Goal: Information Seeking & Learning: Learn about a topic

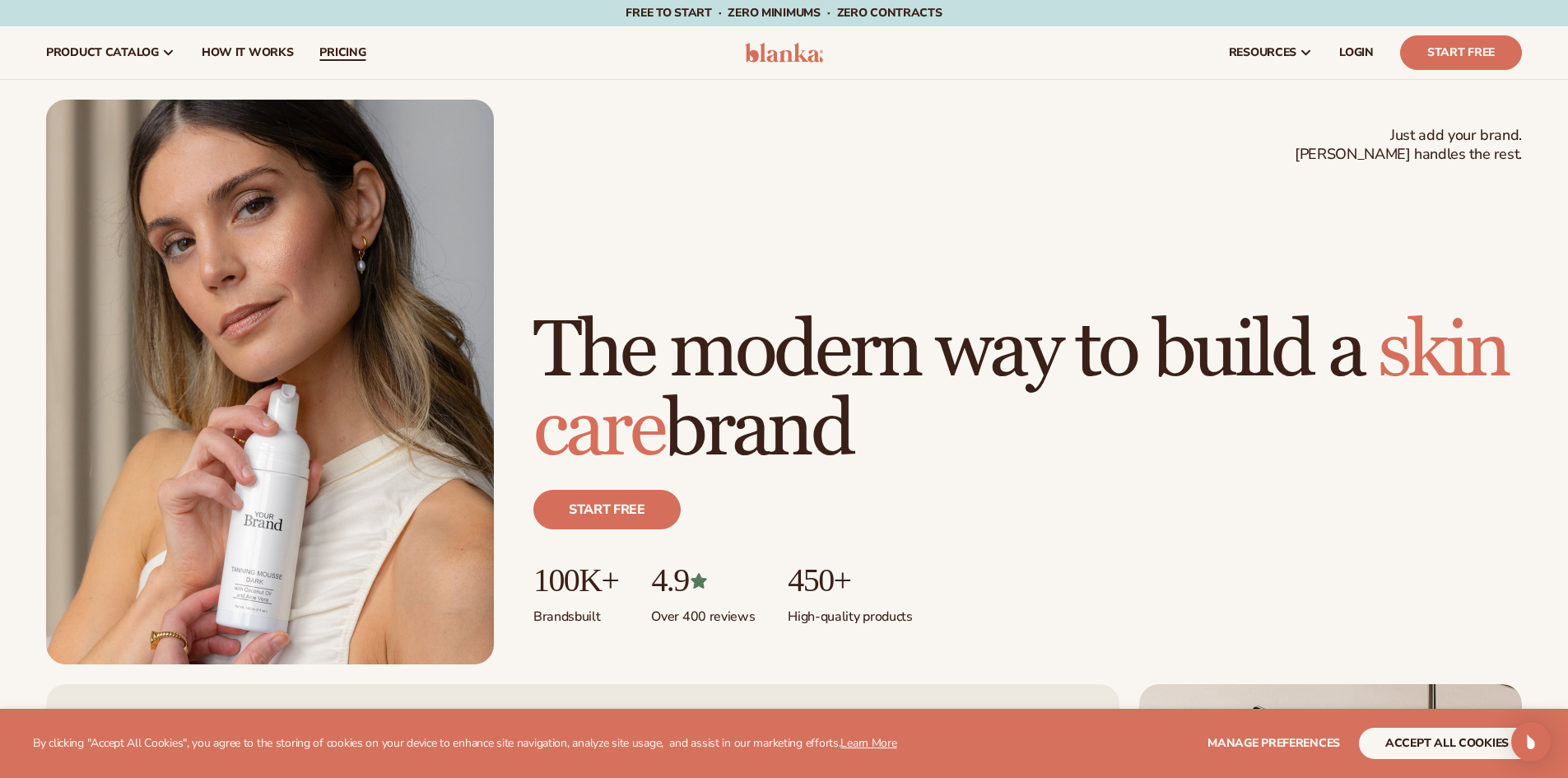
click at [342, 47] on span "pricing" at bounding box center [343, 53] width 46 height 13
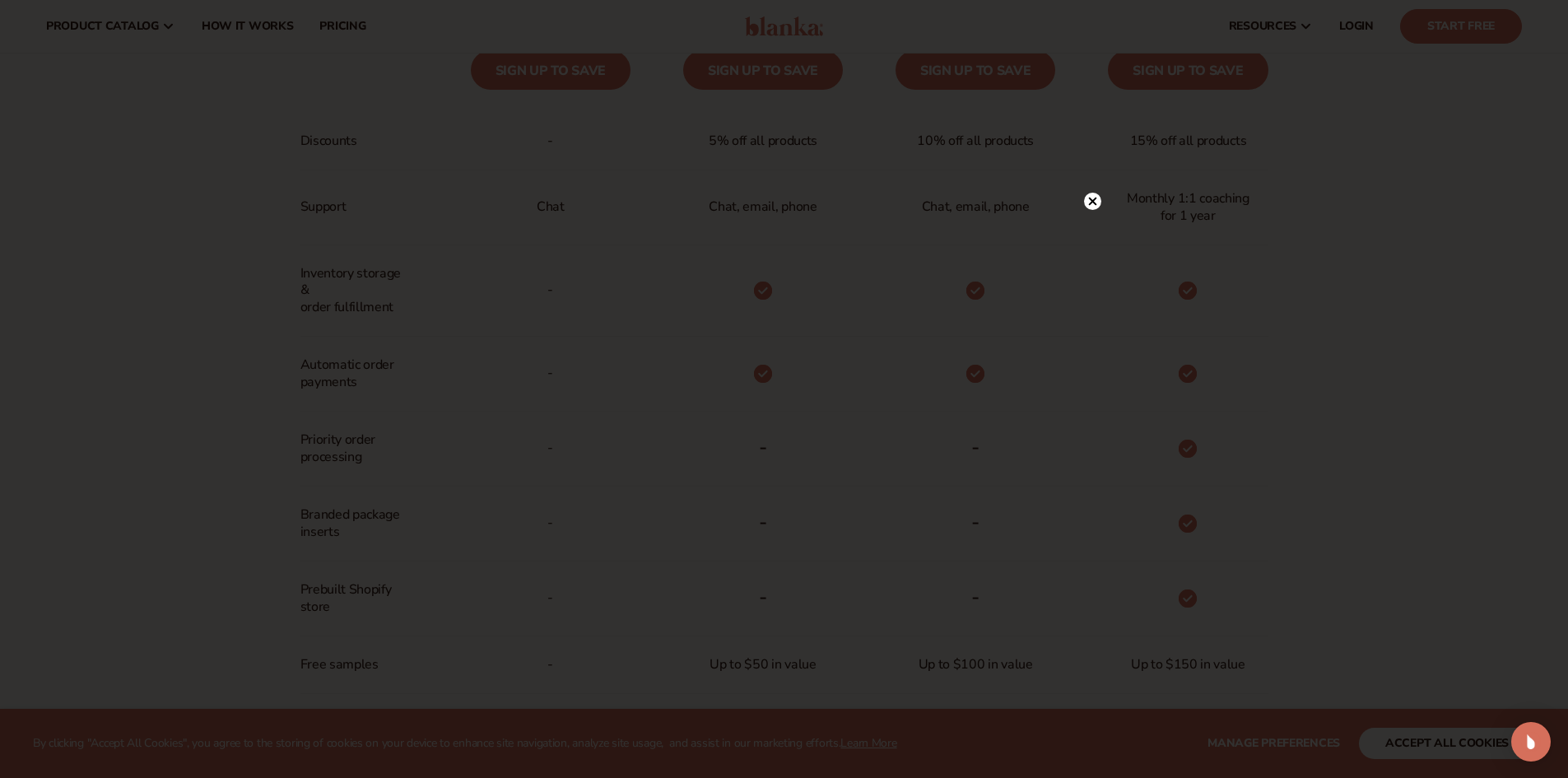
scroll to position [411, 0]
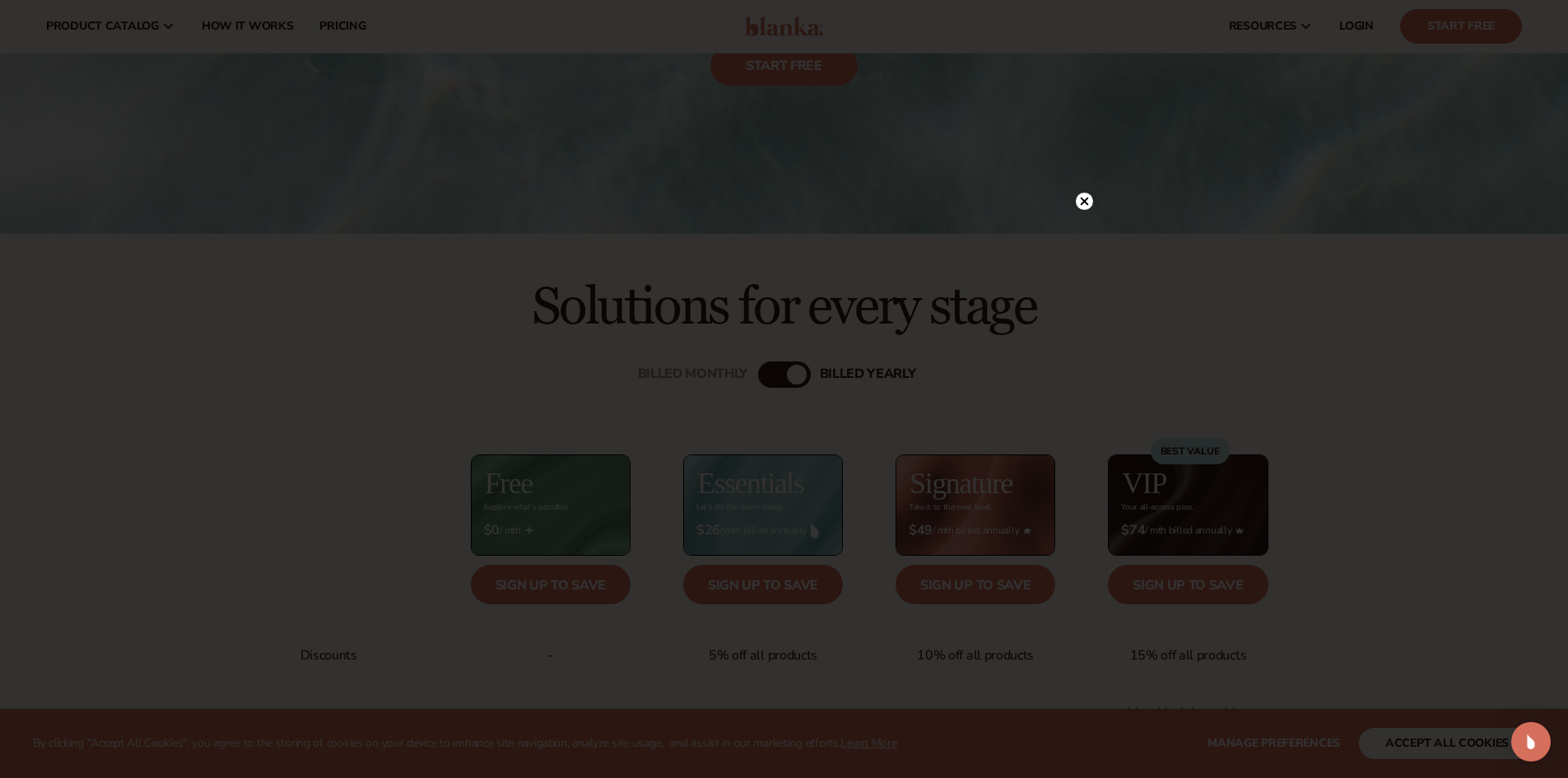
click at [1087, 203] on icon at bounding box center [1083, 201] width 8 height 8
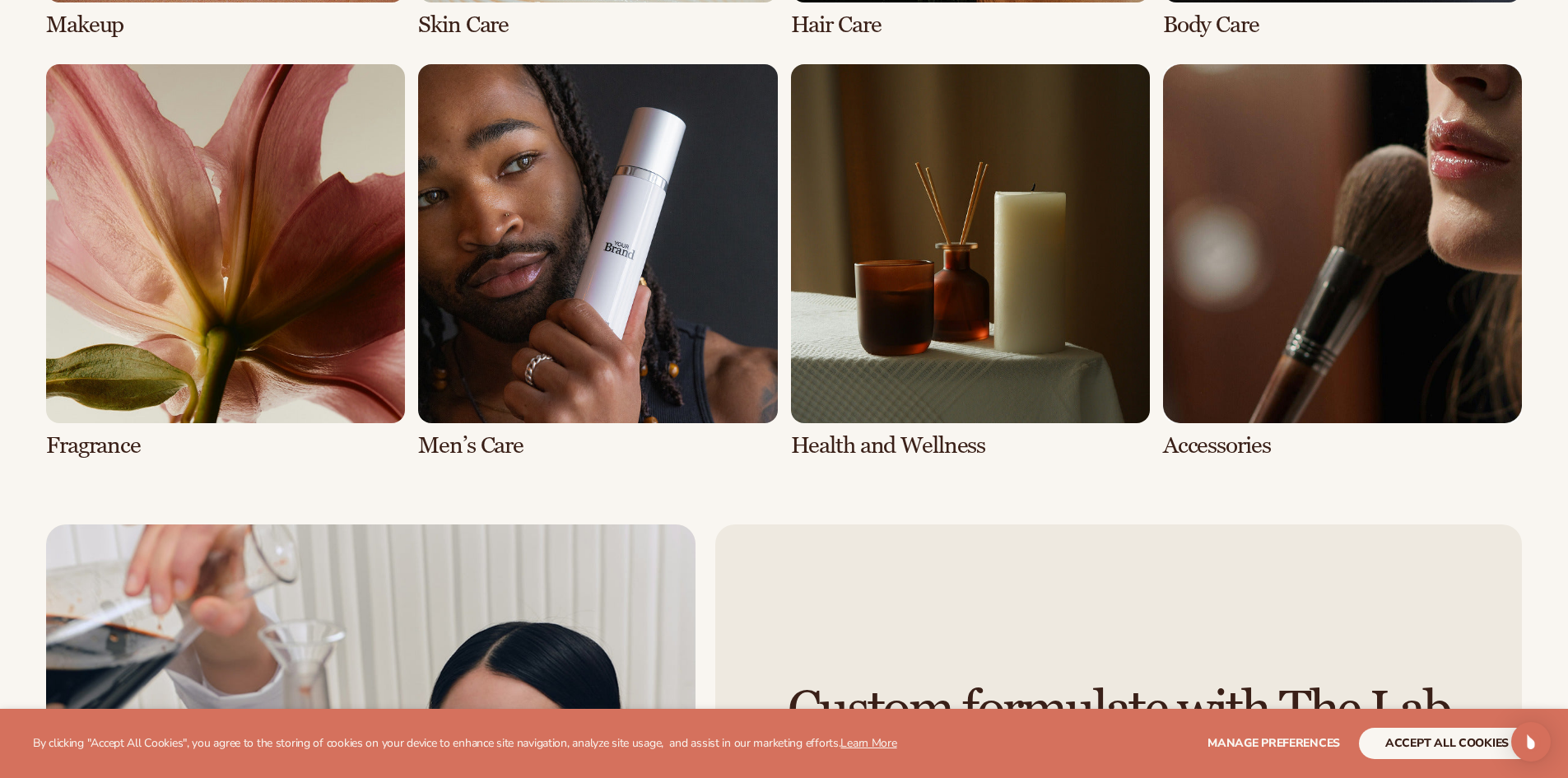
scroll to position [3868, 0]
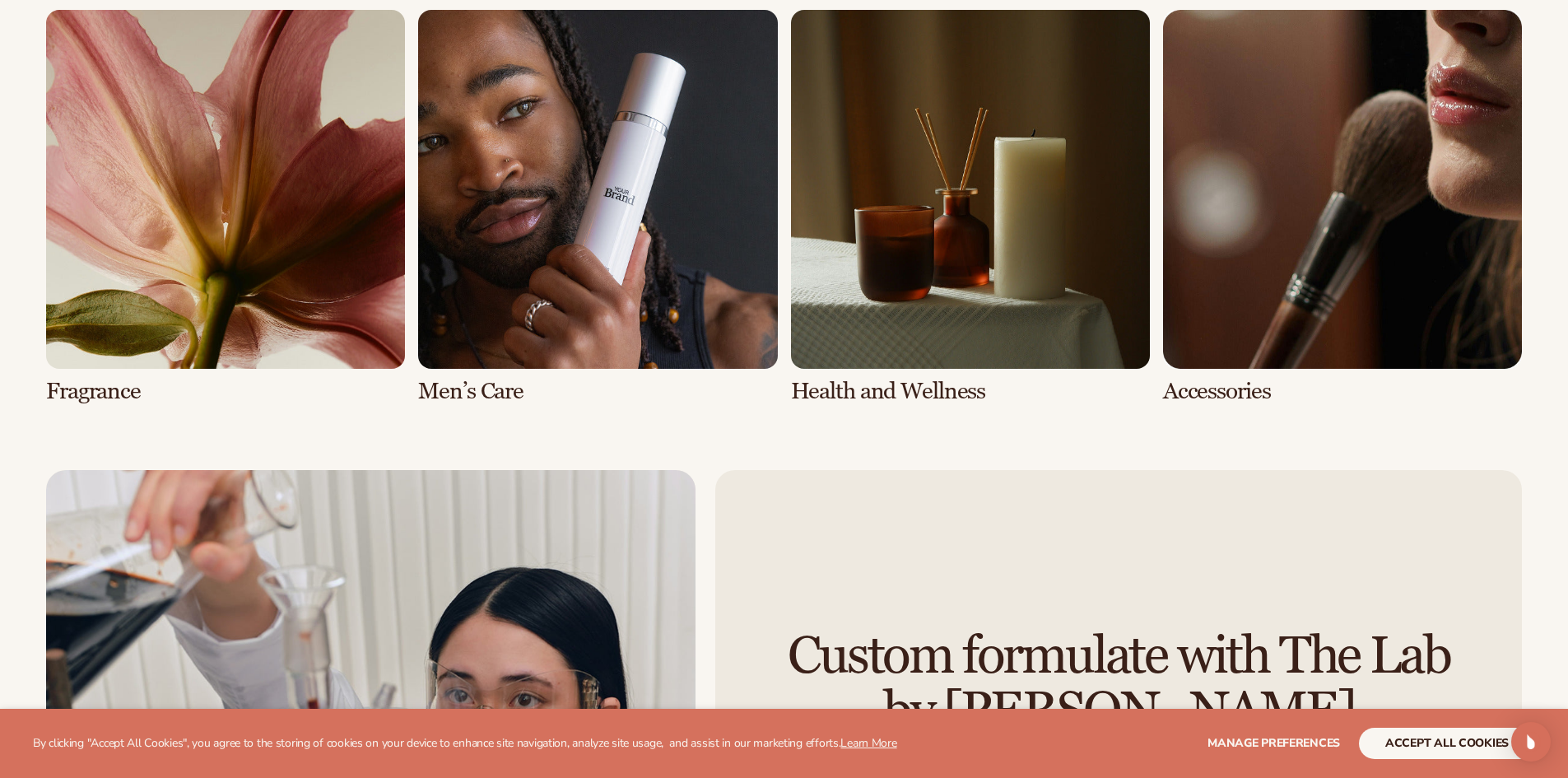
click at [918, 302] on link "7 / 8" at bounding box center [970, 207] width 359 height 395
click at [898, 196] on link "7 / 8" at bounding box center [970, 207] width 359 height 395
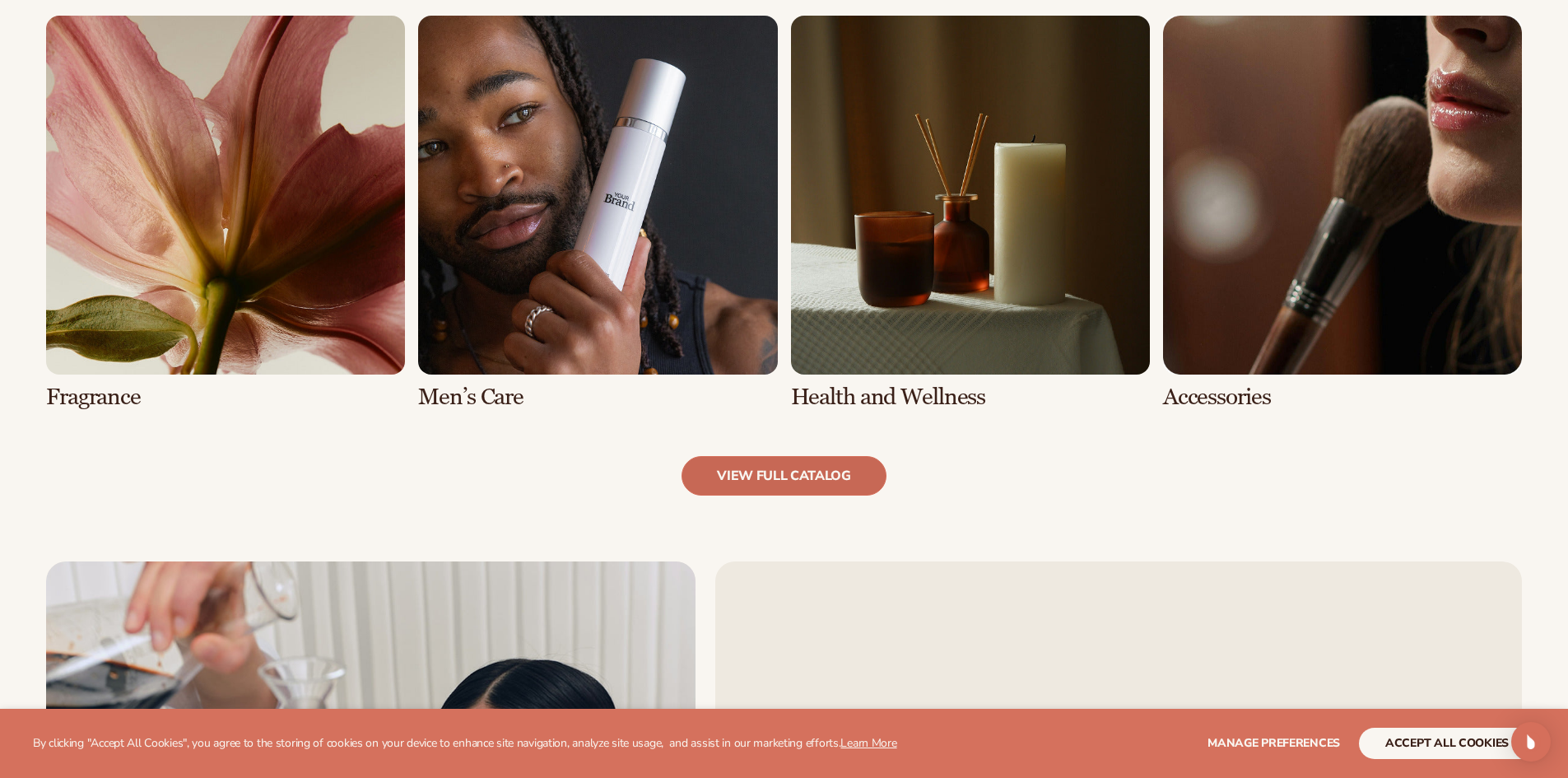
scroll to position [1646, 0]
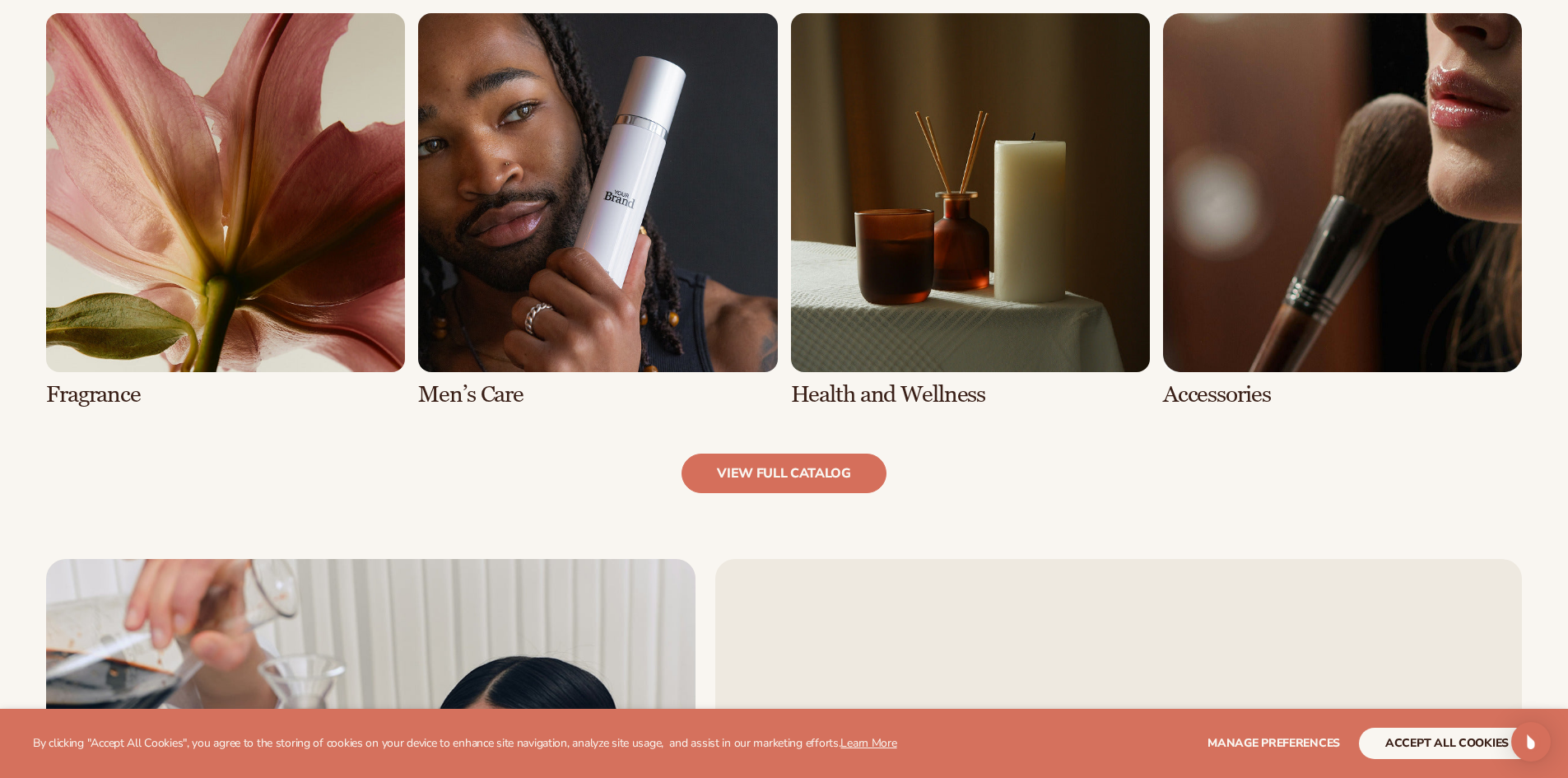
click at [890, 347] on link "7 / 8" at bounding box center [970, 210] width 359 height 395
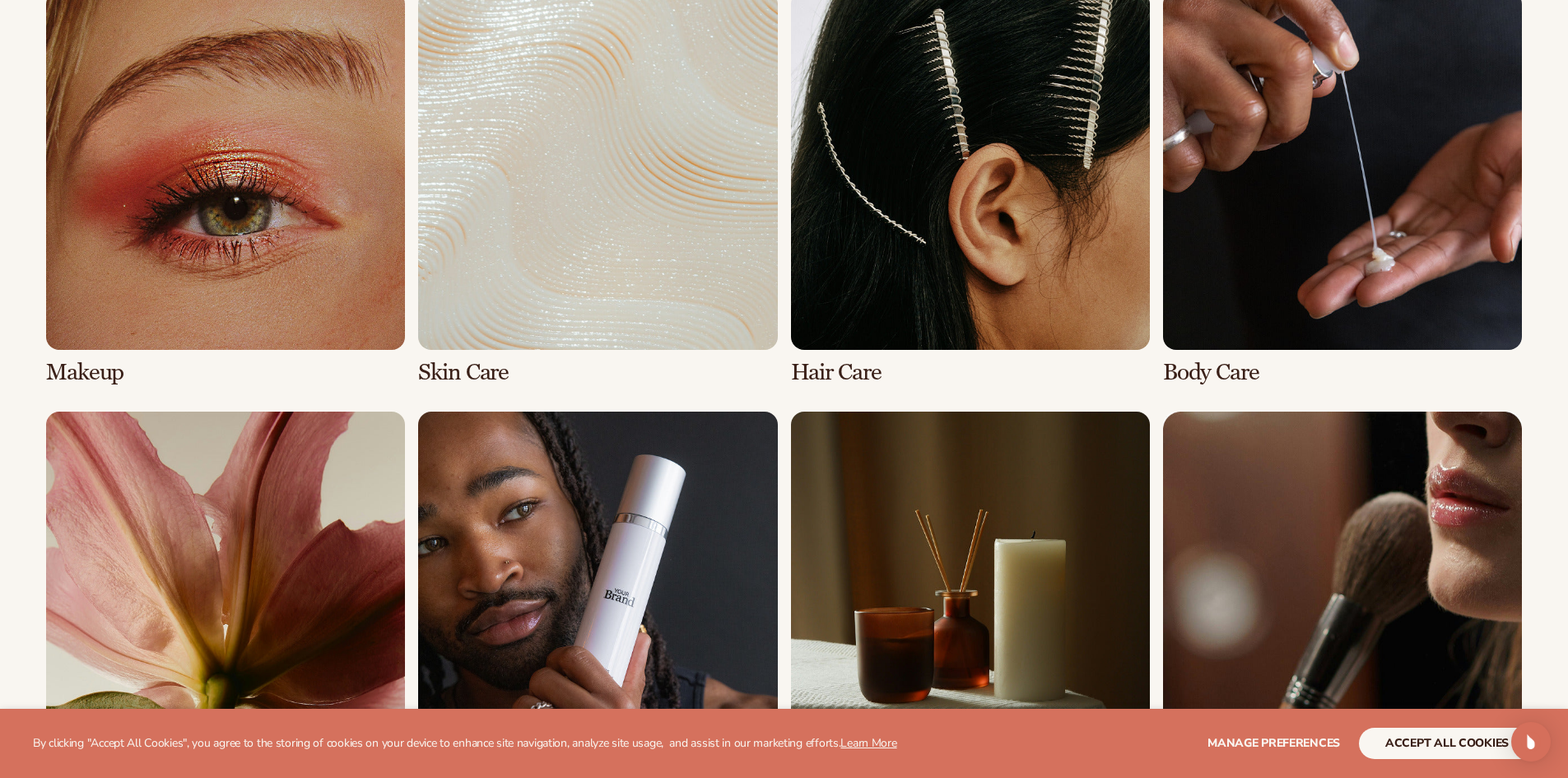
scroll to position [1317, 0]
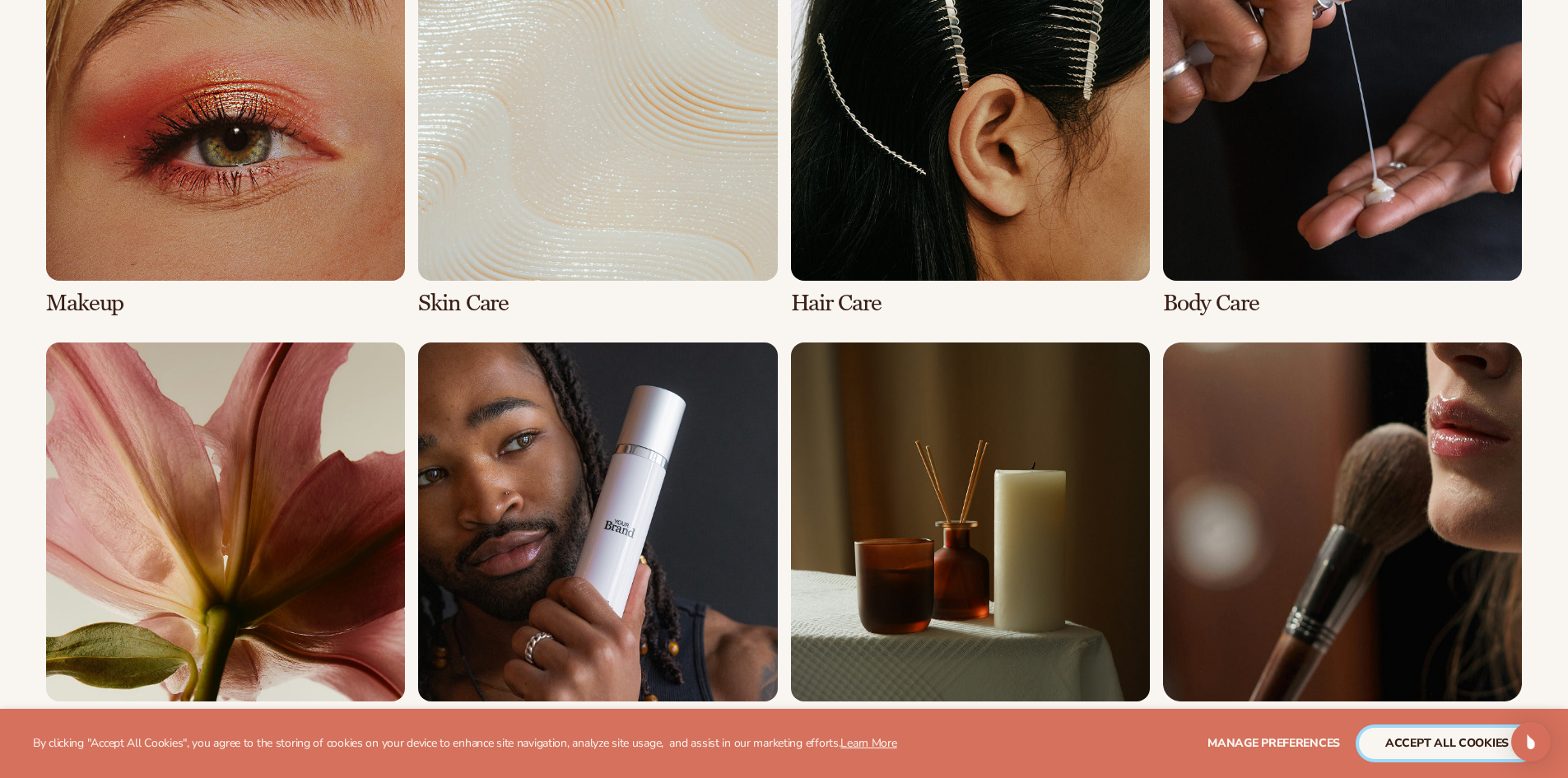
click at [1399, 741] on button "accept all cookies" at bounding box center [1446, 743] width 176 height 31
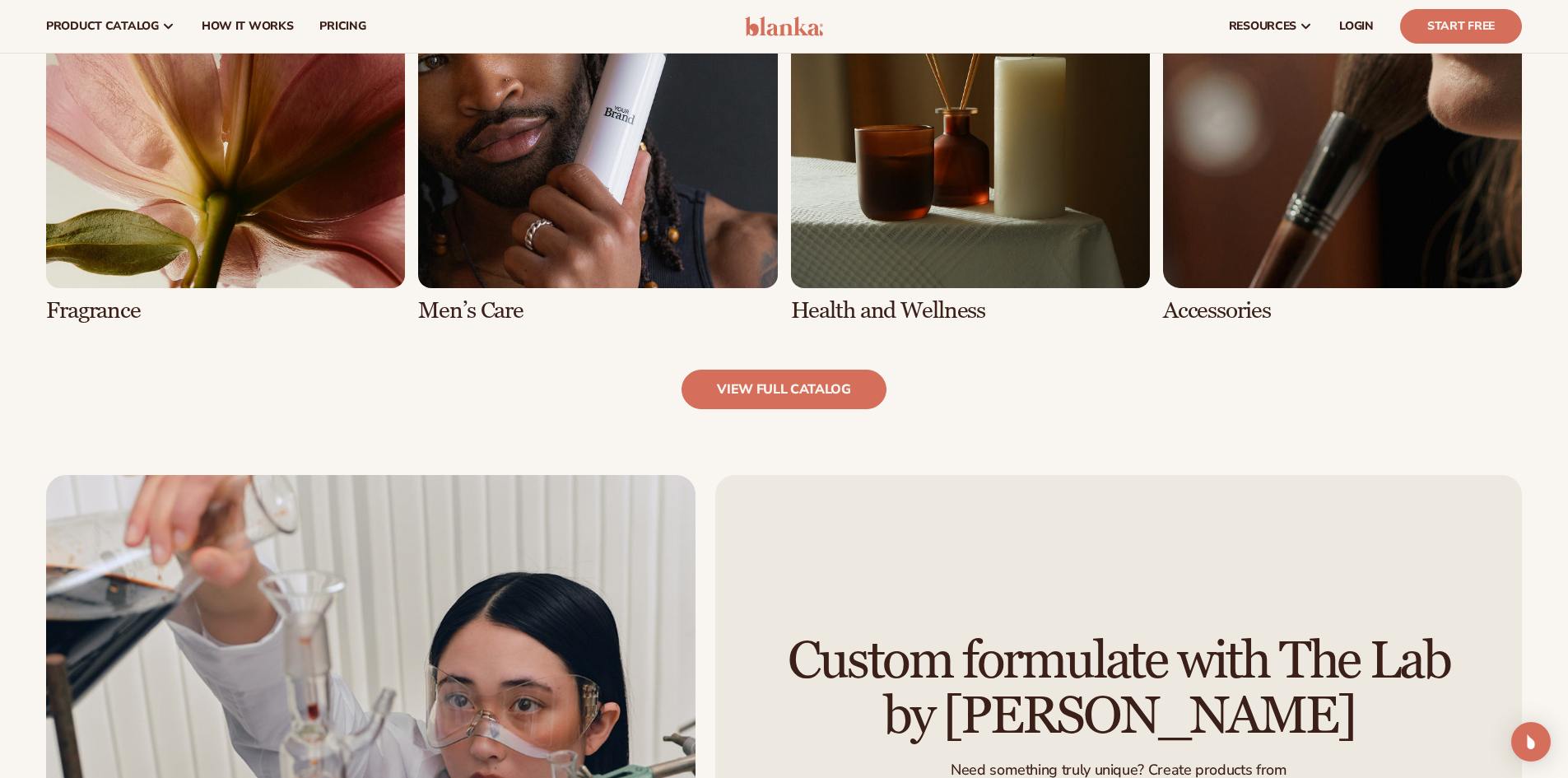
scroll to position [1728, 0]
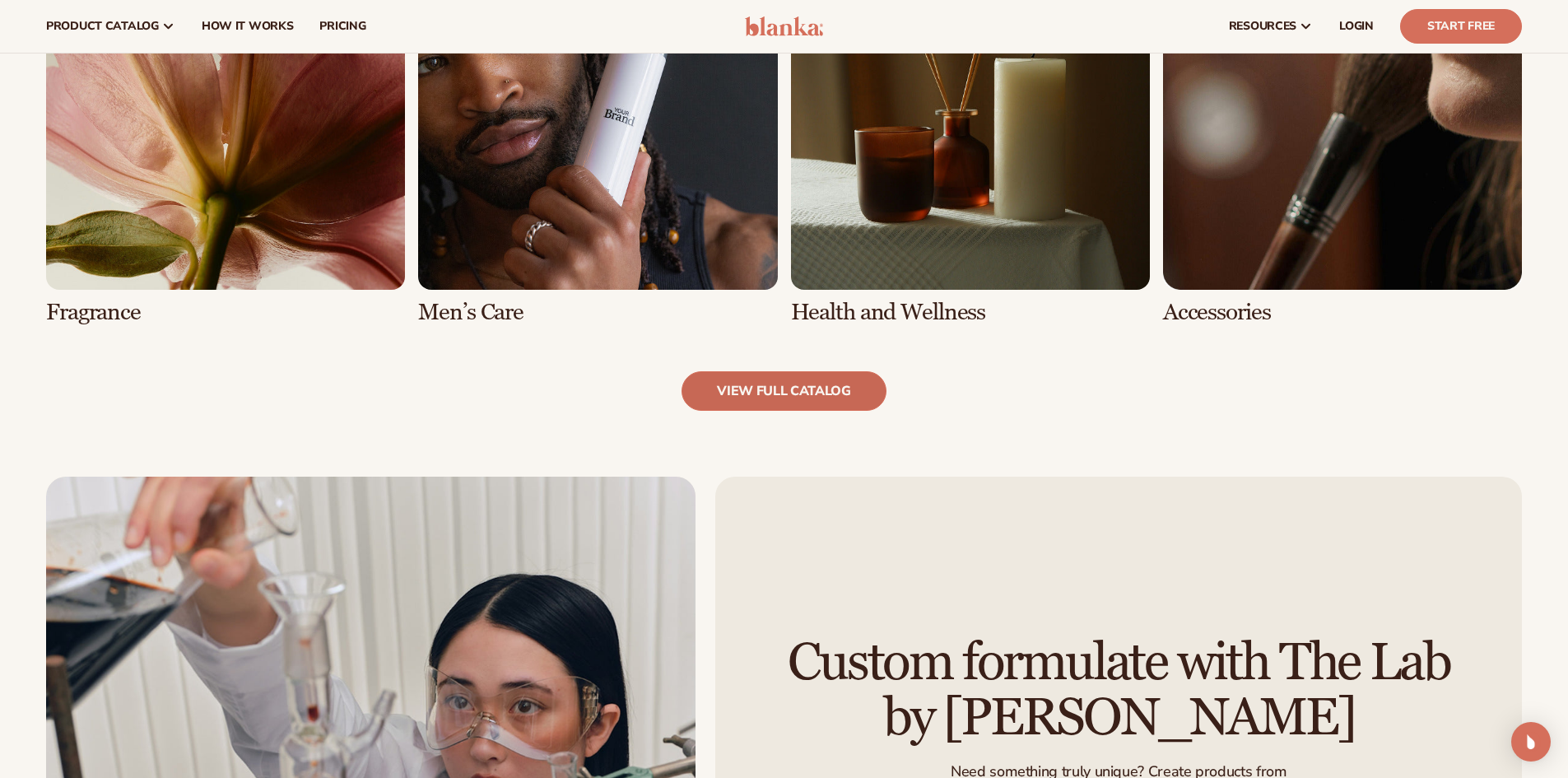
click at [765, 393] on link "view full catalog" at bounding box center [784, 391] width 205 height 40
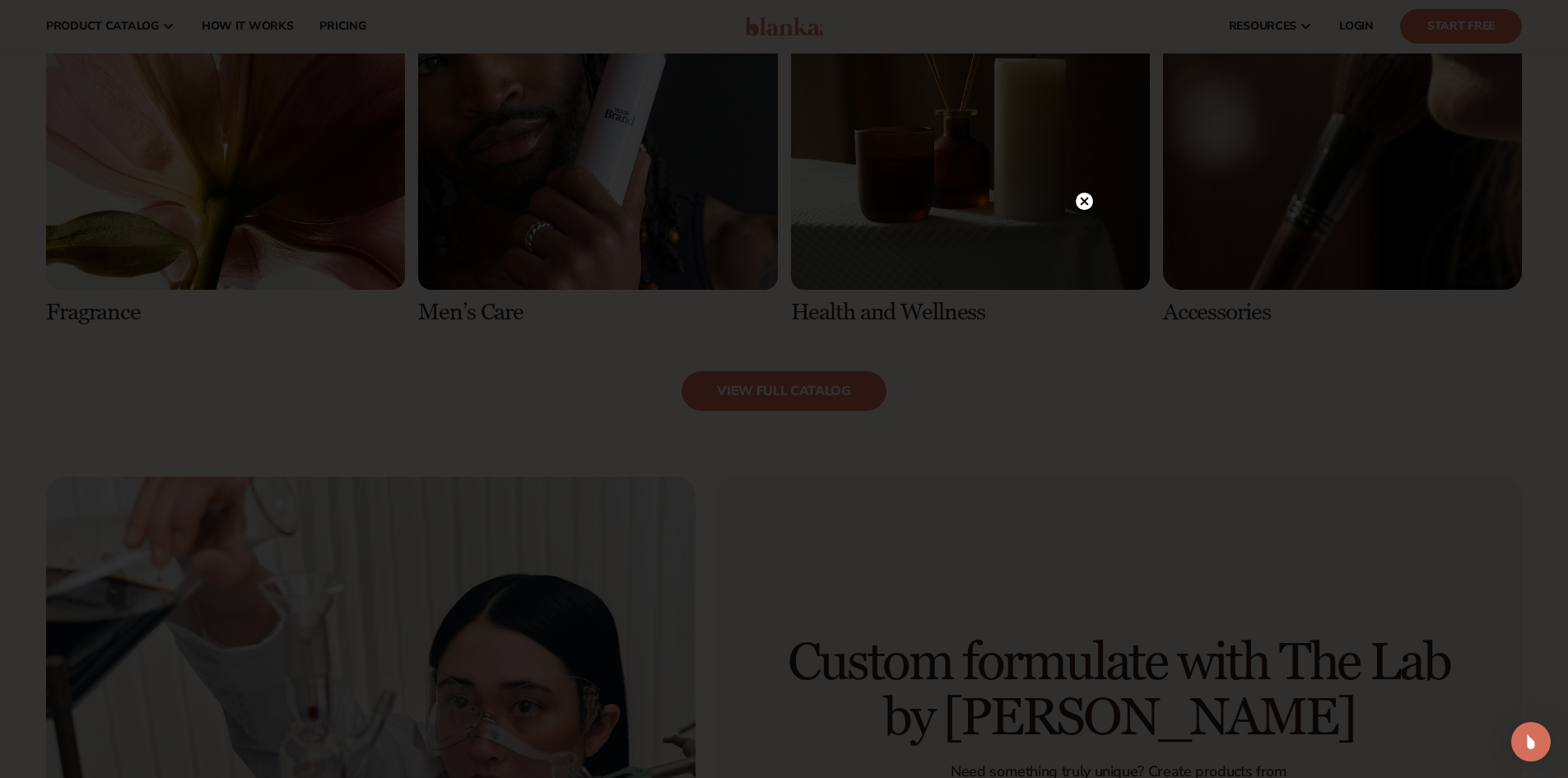
click at [1085, 203] on icon at bounding box center [1084, 201] width 18 height 18
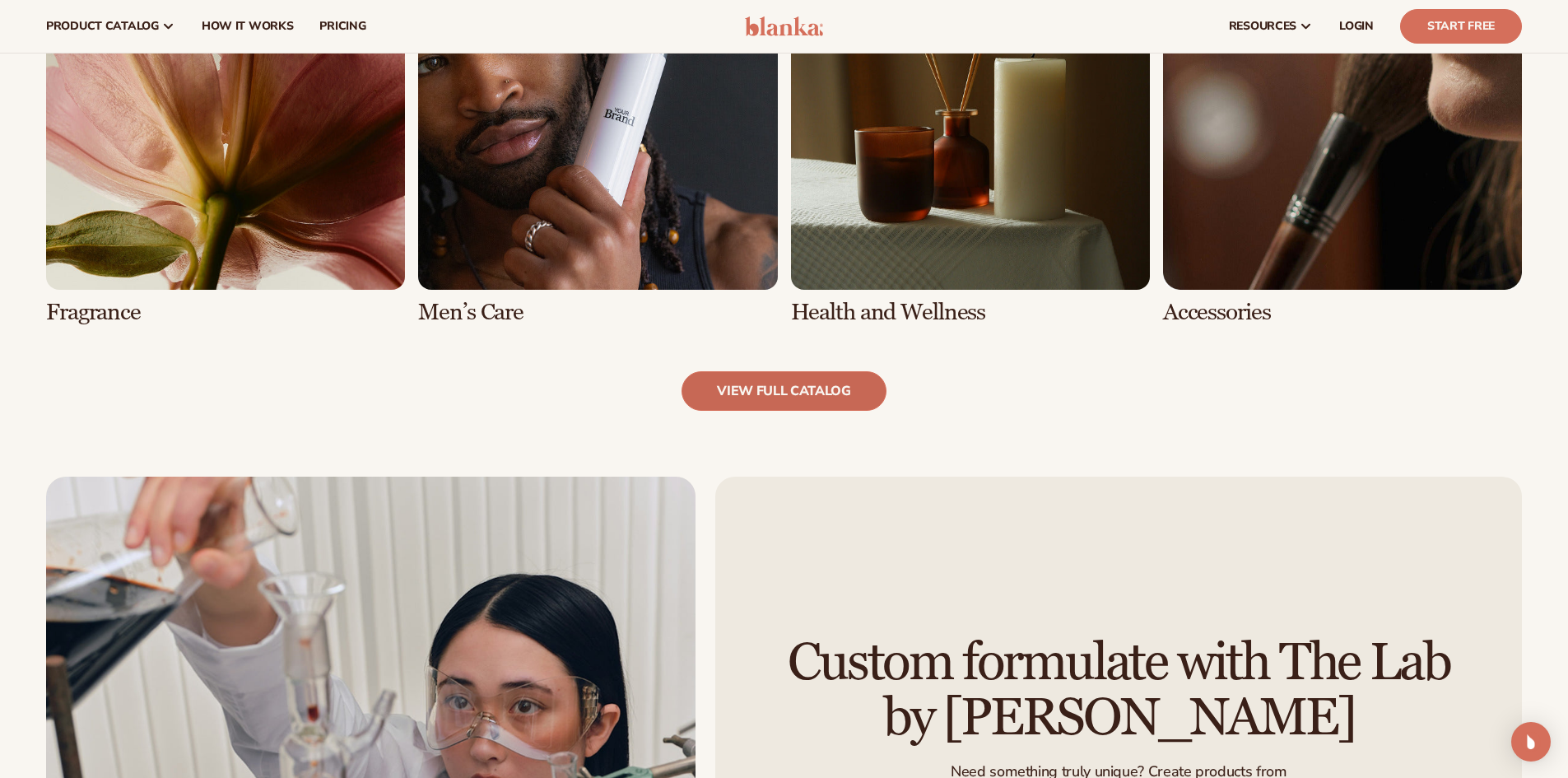
click at [827, 387] on link "view full catalog" at bounding box center [784, 391] width 205 height 40
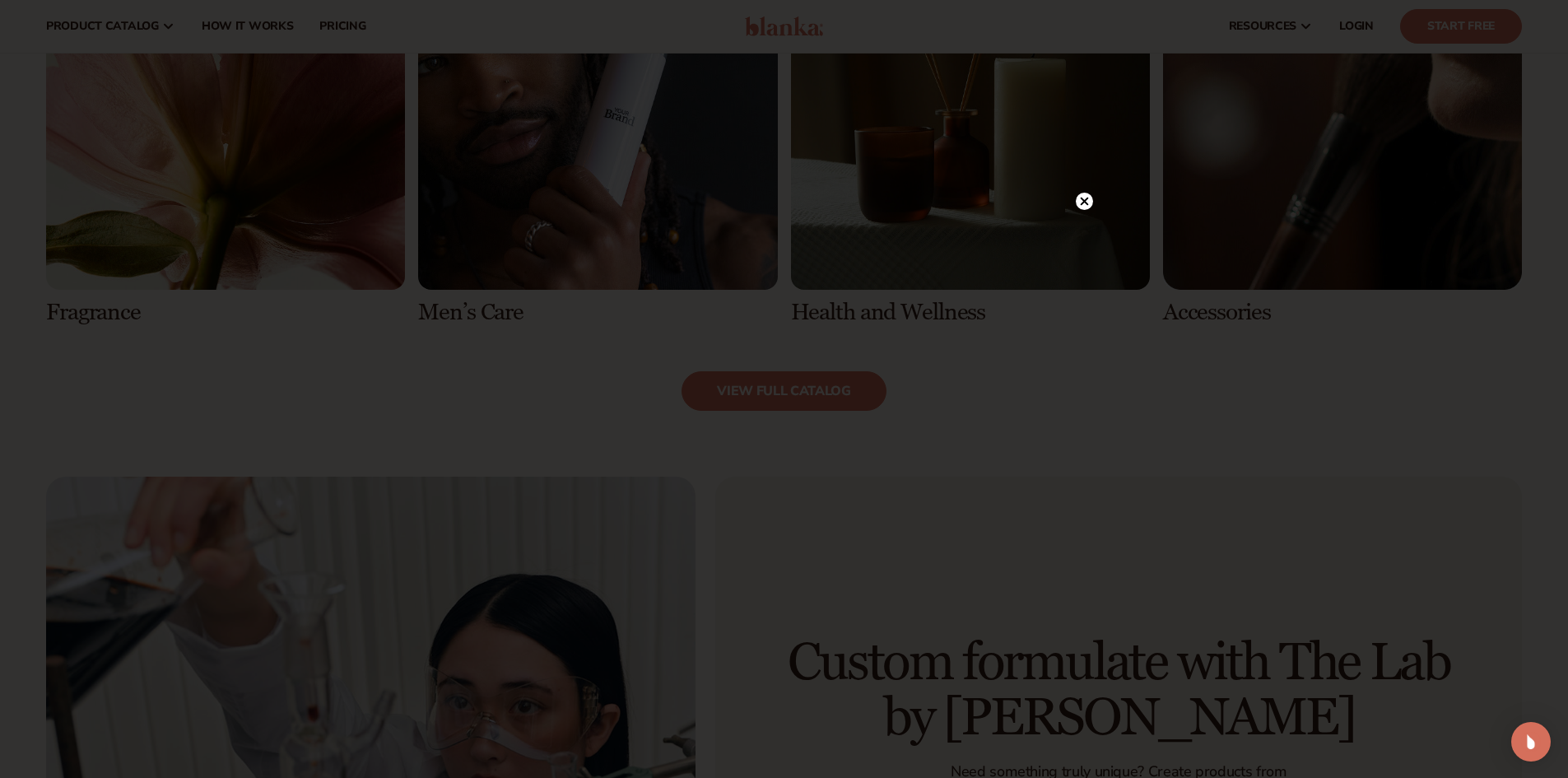
click at [1086, 208] on circle at bounding box center [1084, 201] width 18 height 18
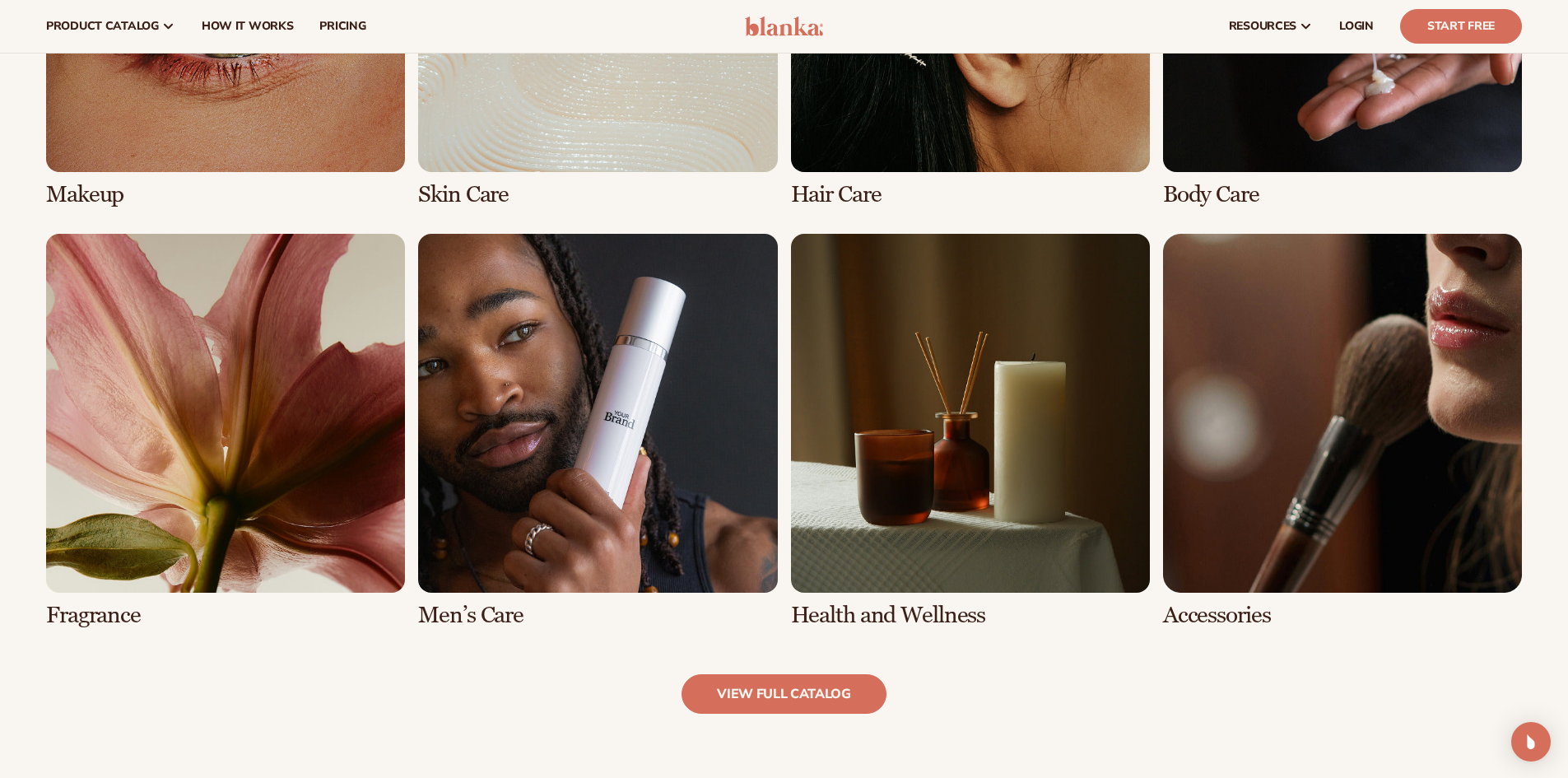
scroll to position [1399, 0]
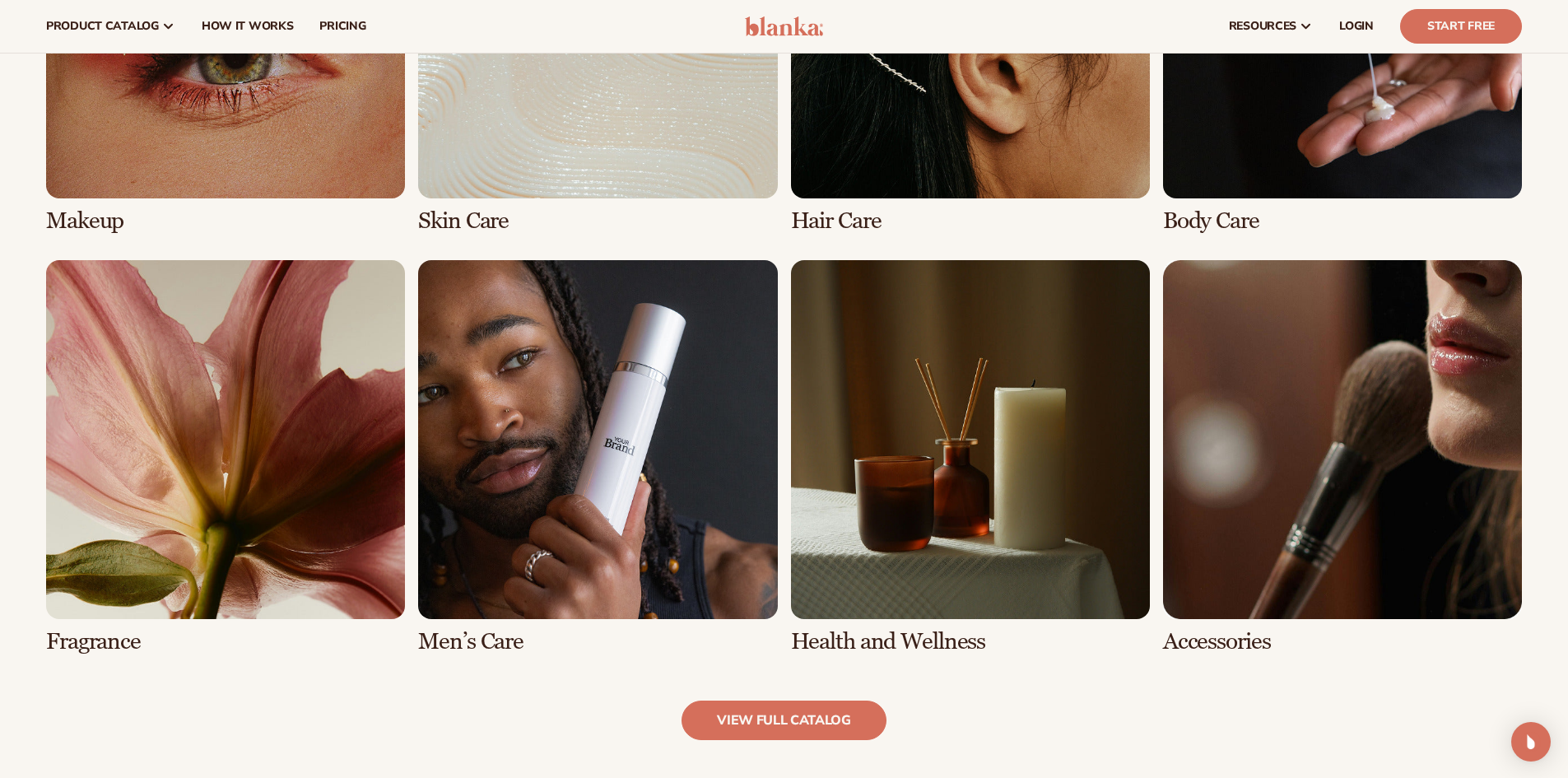
click at [969, 401] on link "7 / 8" at bounding box center [970, 456] width 359 height 395
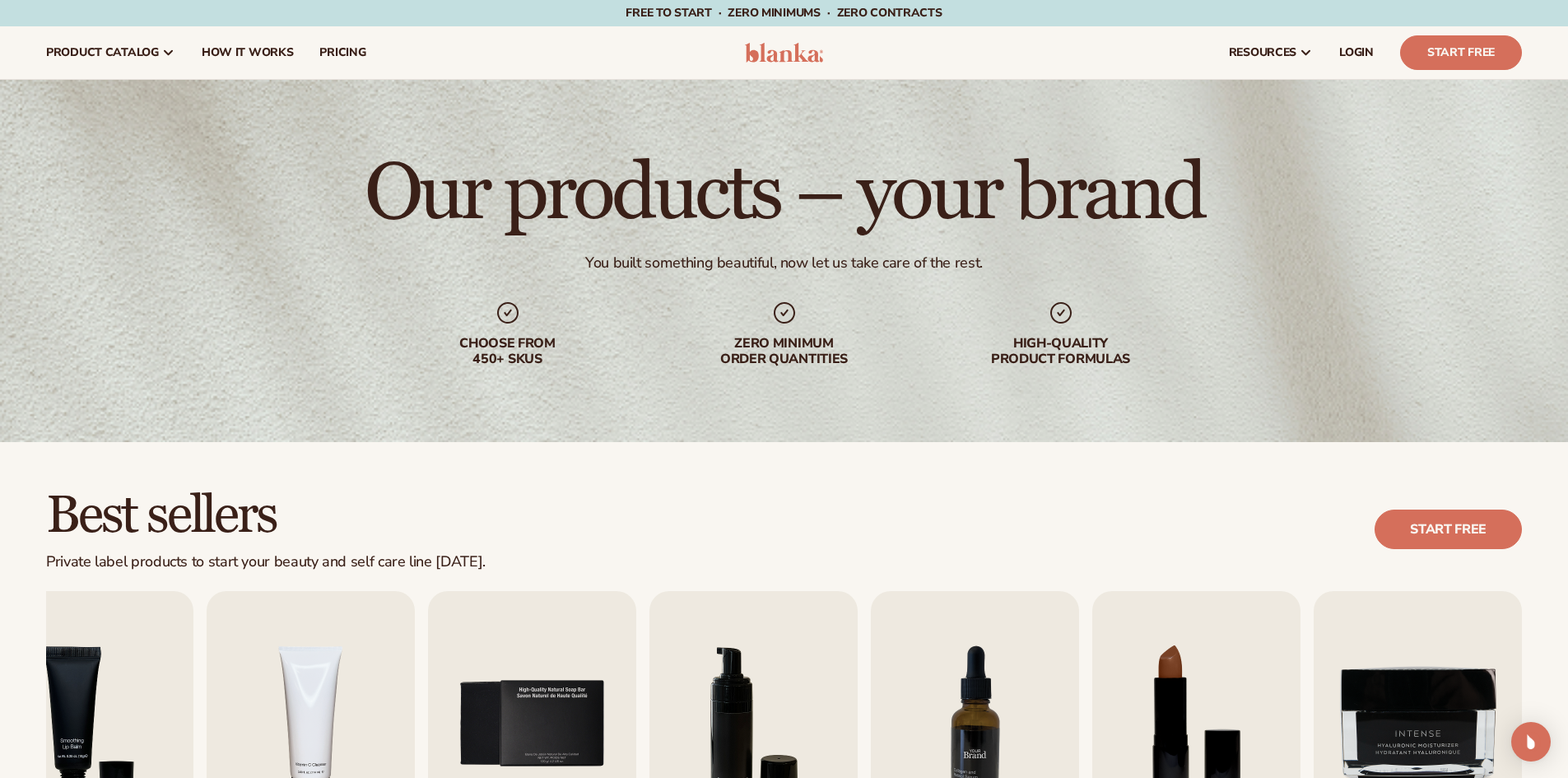
scroll to position [247, 0]
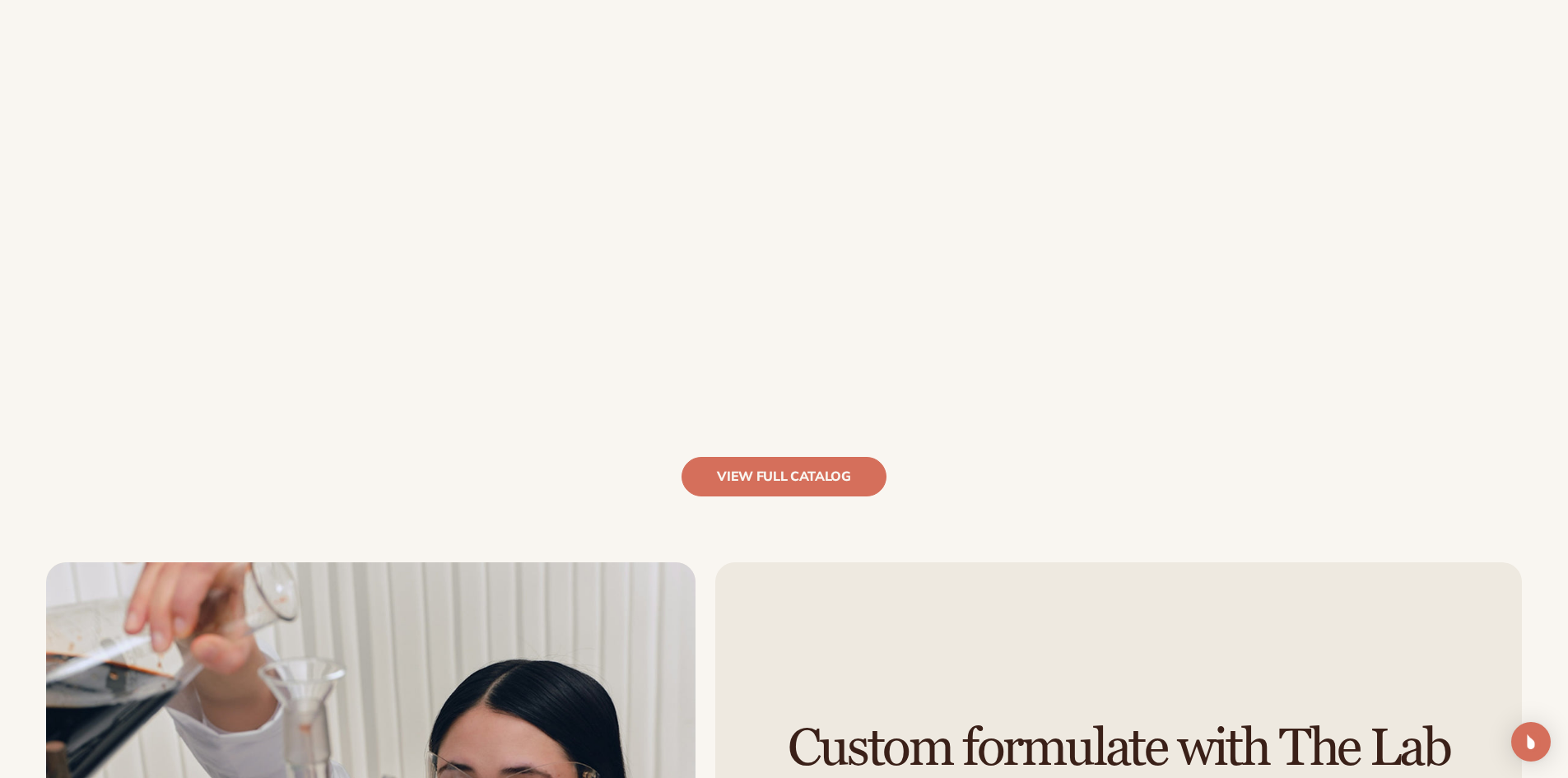
scroll to position [1646, 0]
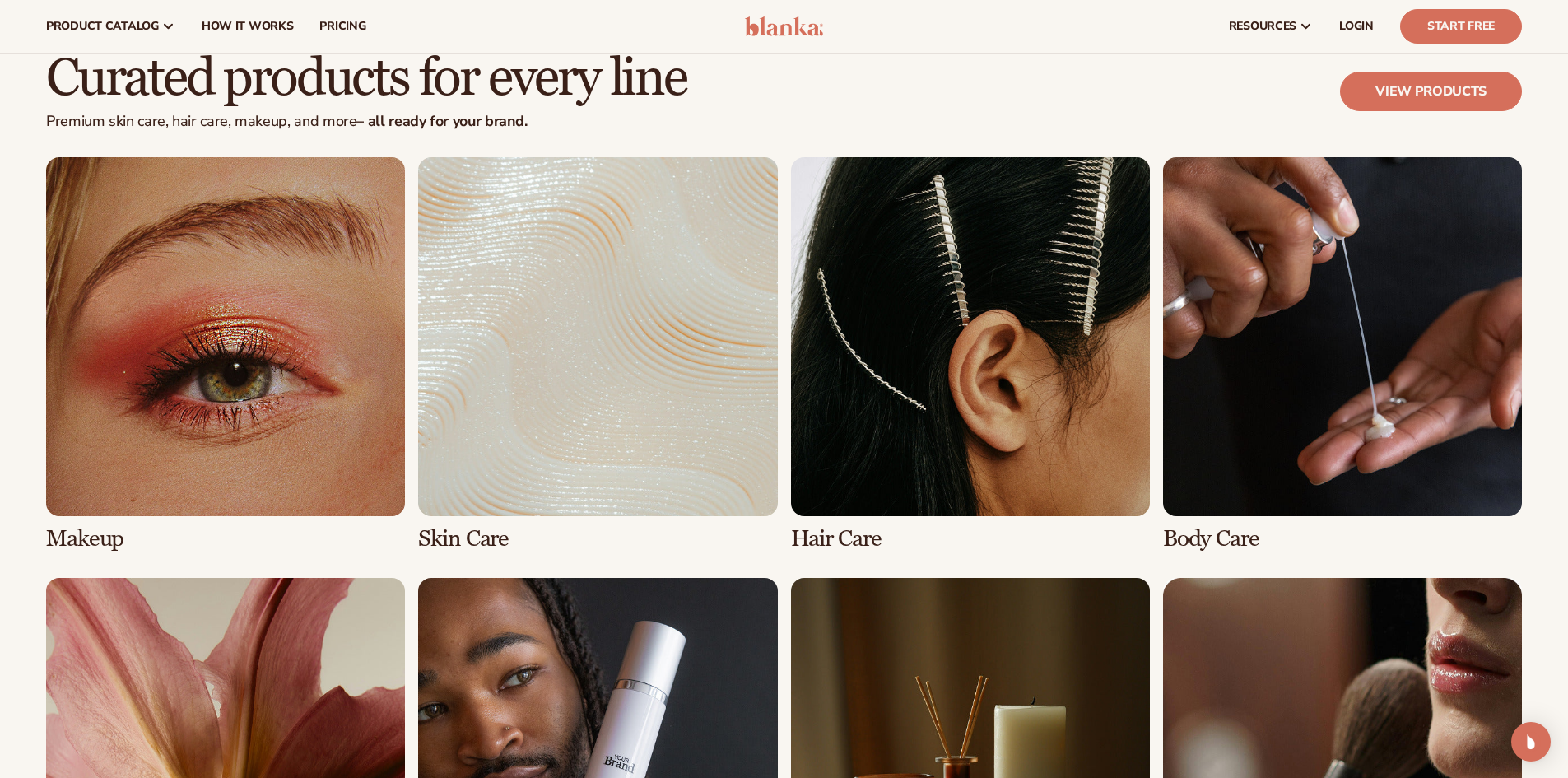
scroll to position [3045, 0]
